Goal: Information Seeking & Learning: Learn about a topic

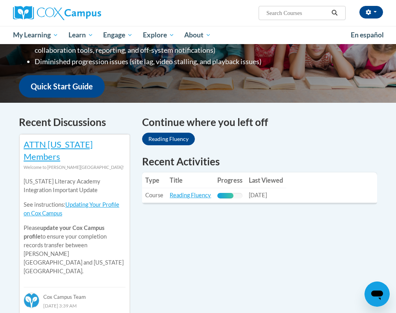
scroll to position [184, 0]
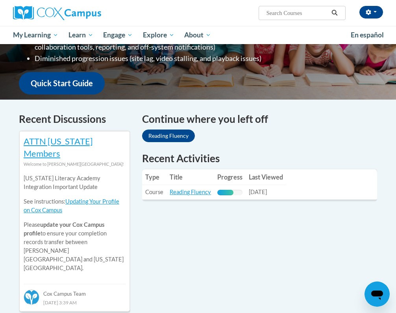
click at [173, 129] on link "Reading Fluency" at bounding box center [168, 135] width 53 height 13
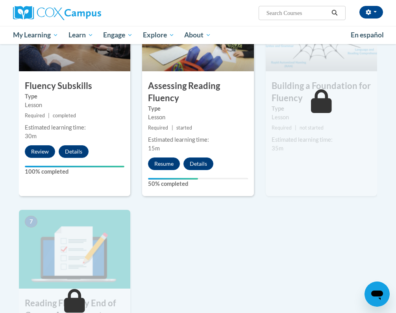
scroll to position [407, 0]
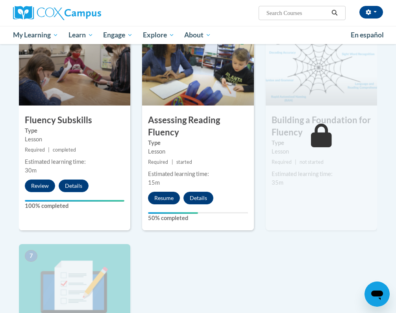
click at [164, 197] on button "Resume" at bounding box center [164, 197] width 32 height 13
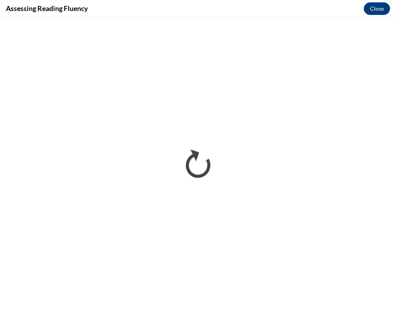
scroll to position [0, 0]
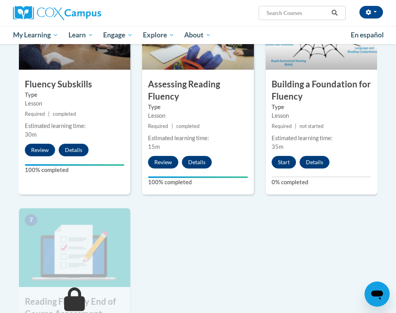
scroll to position [442, 0]
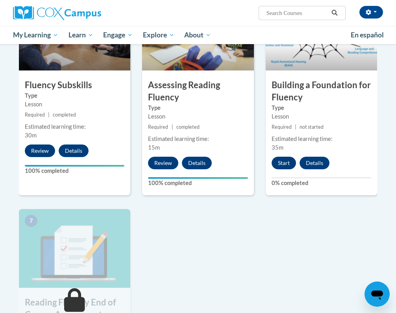
click at [285, 161] on button "Start" at bounding box center [283, 162] width 24 height 13
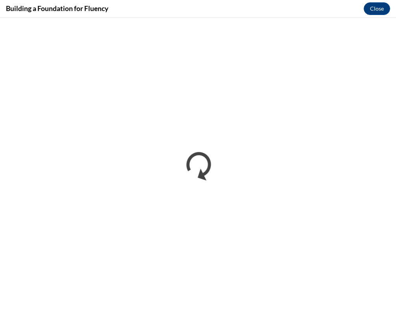
scroll to position [0, 0]
